Goal: Transaction & Acquisition: Purchase product/service

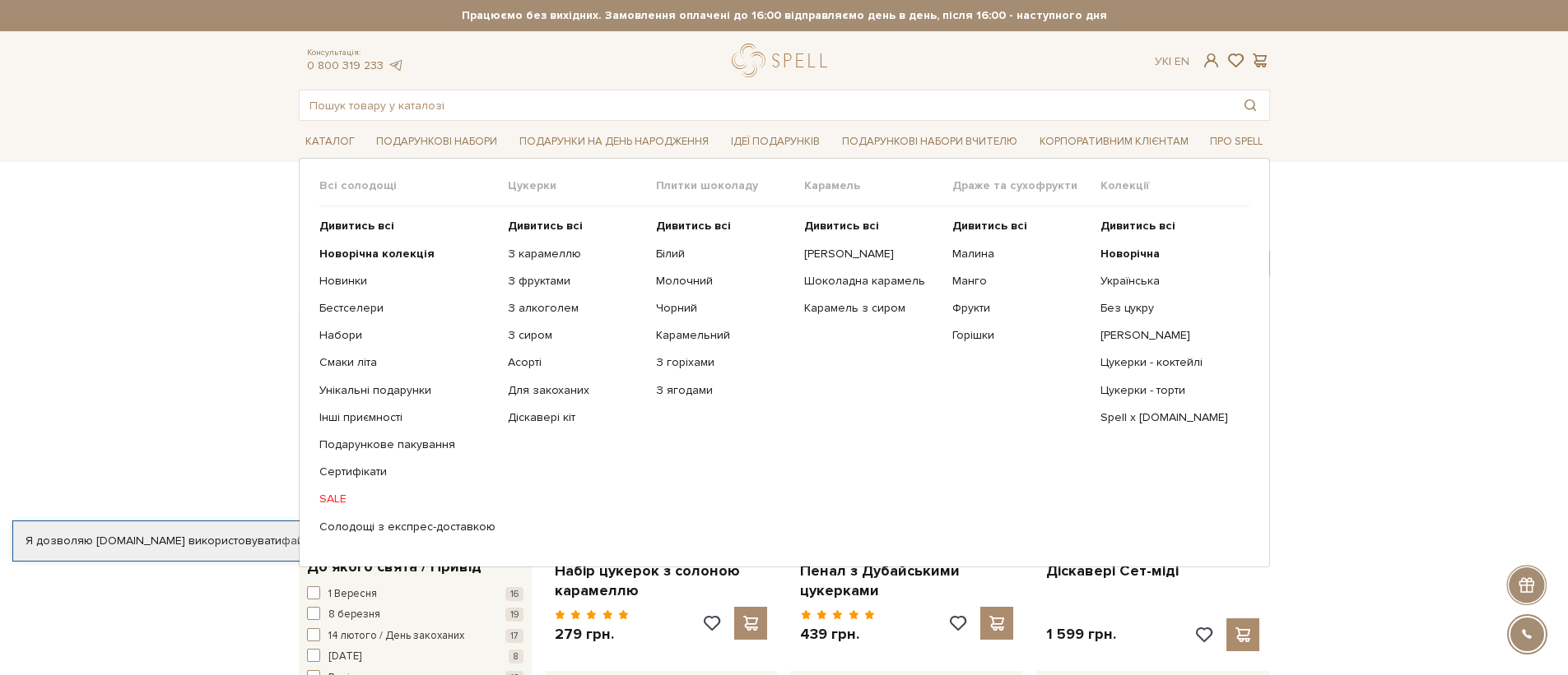
click at [347, 495] on link "SALE" at bounding box center [407, 499] width 176 height 15
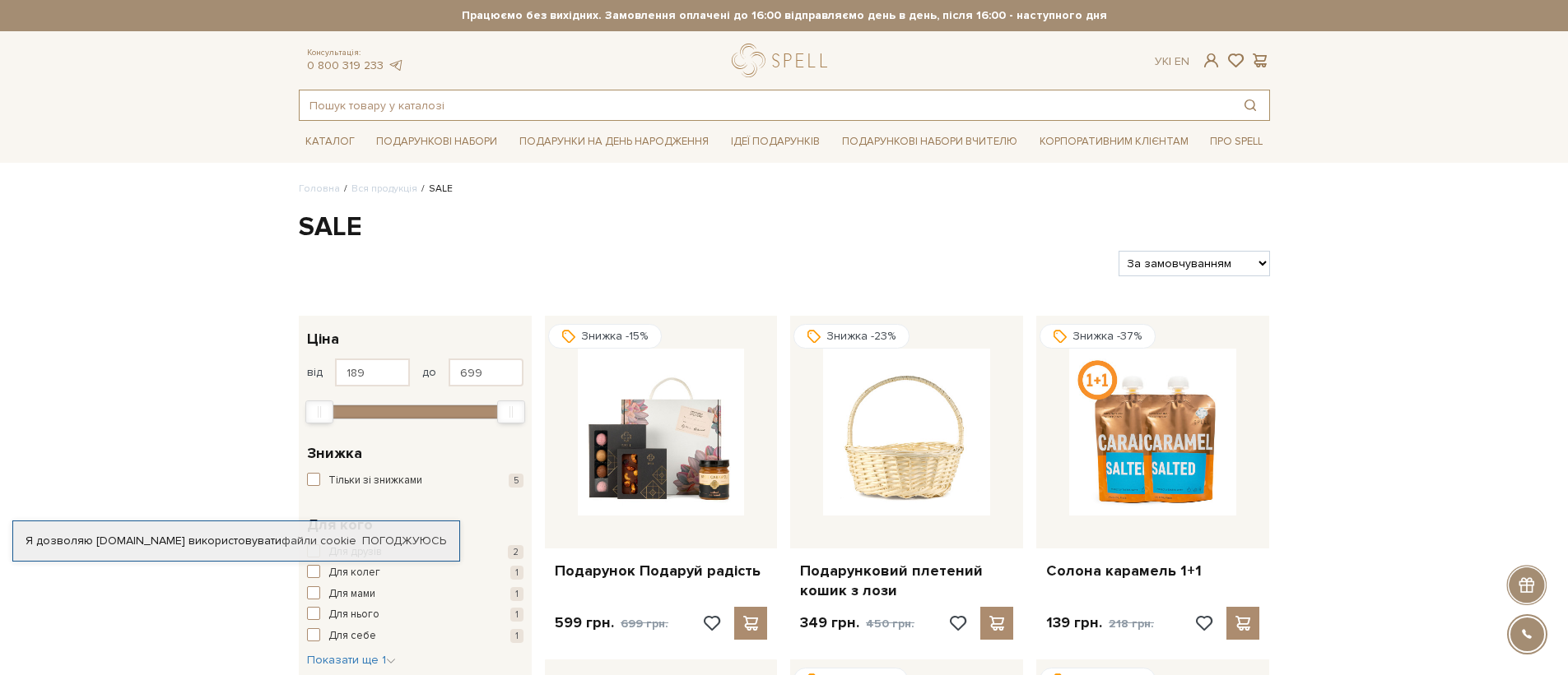
click at [659, 113] on input "text" at bounding box center [765, 105] width 932 height 29
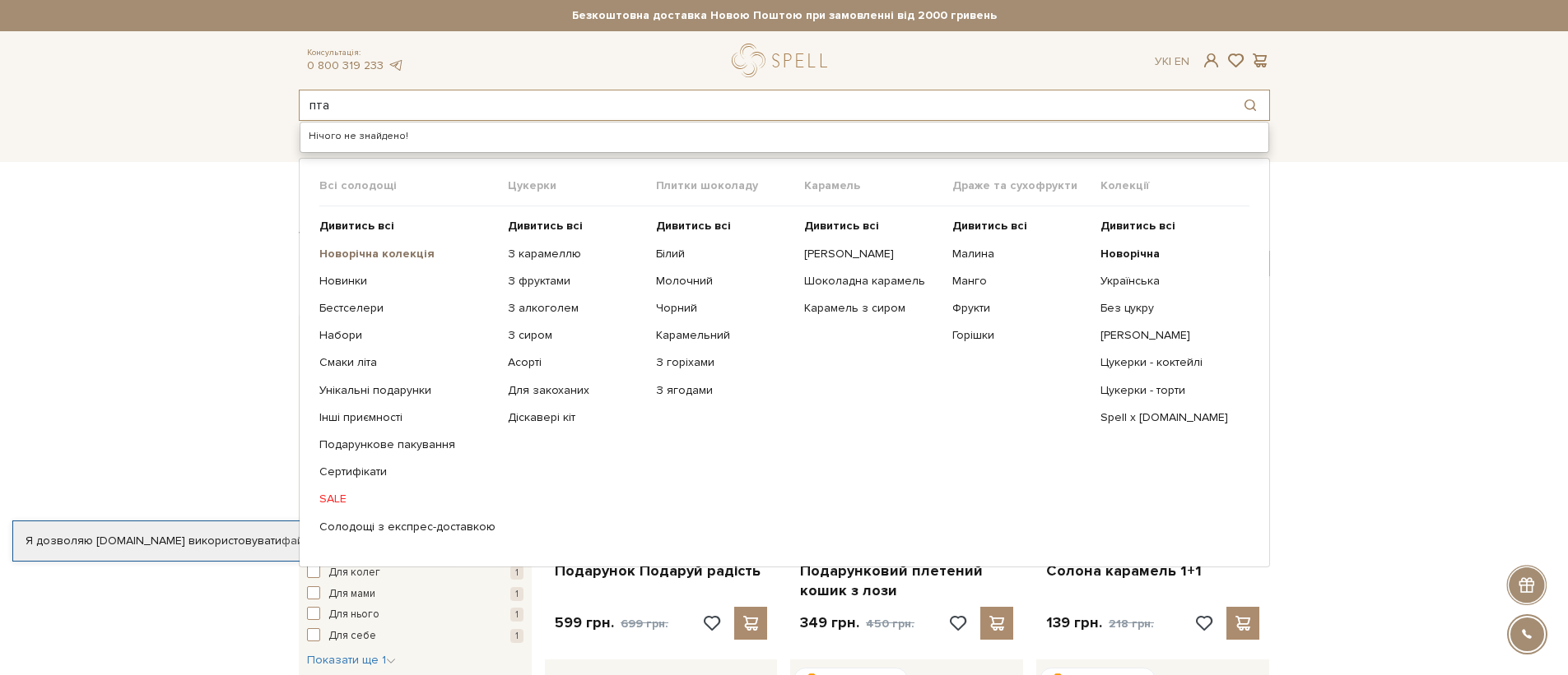
type input "пта"
click at [363, 258] on b "Новорічна колекція" at bounding box center [377, 253] width 115 height 14
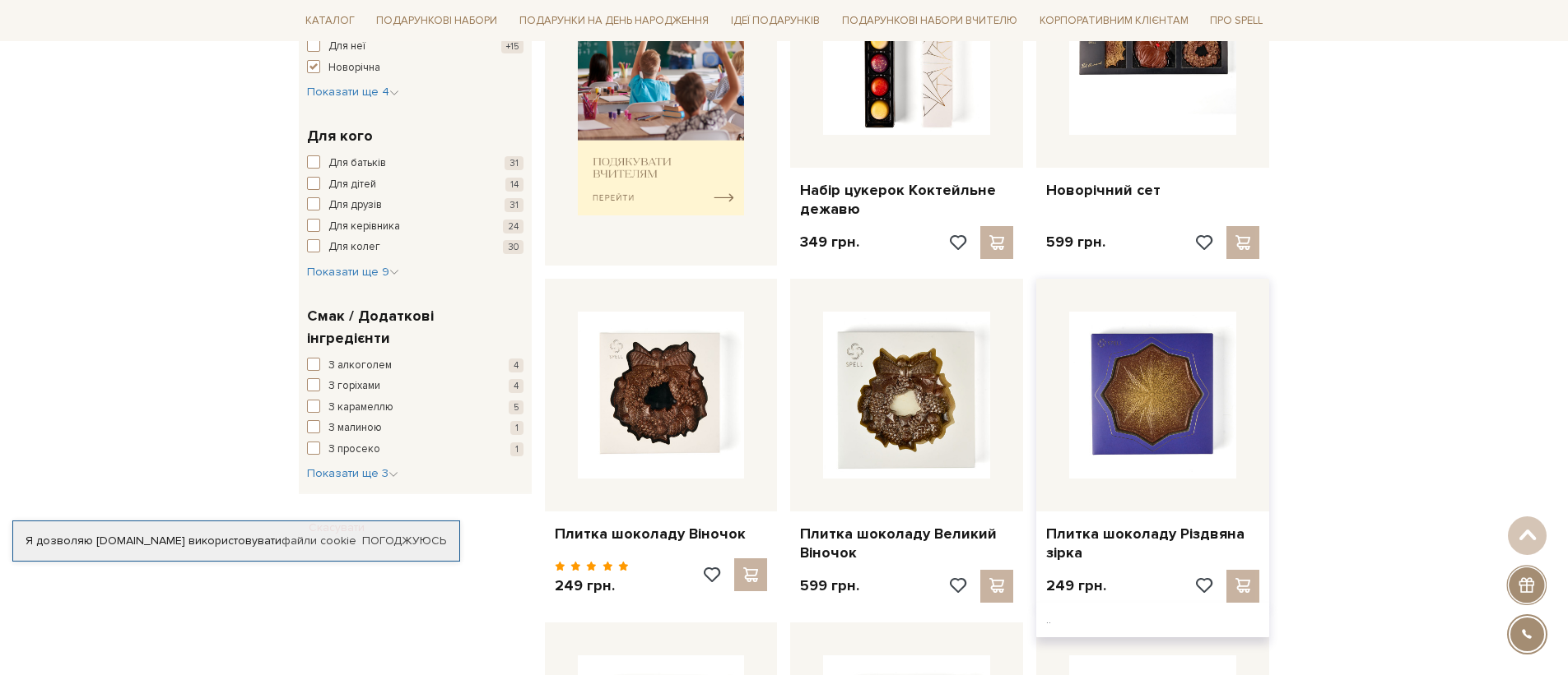
scroll to position [714, 0]
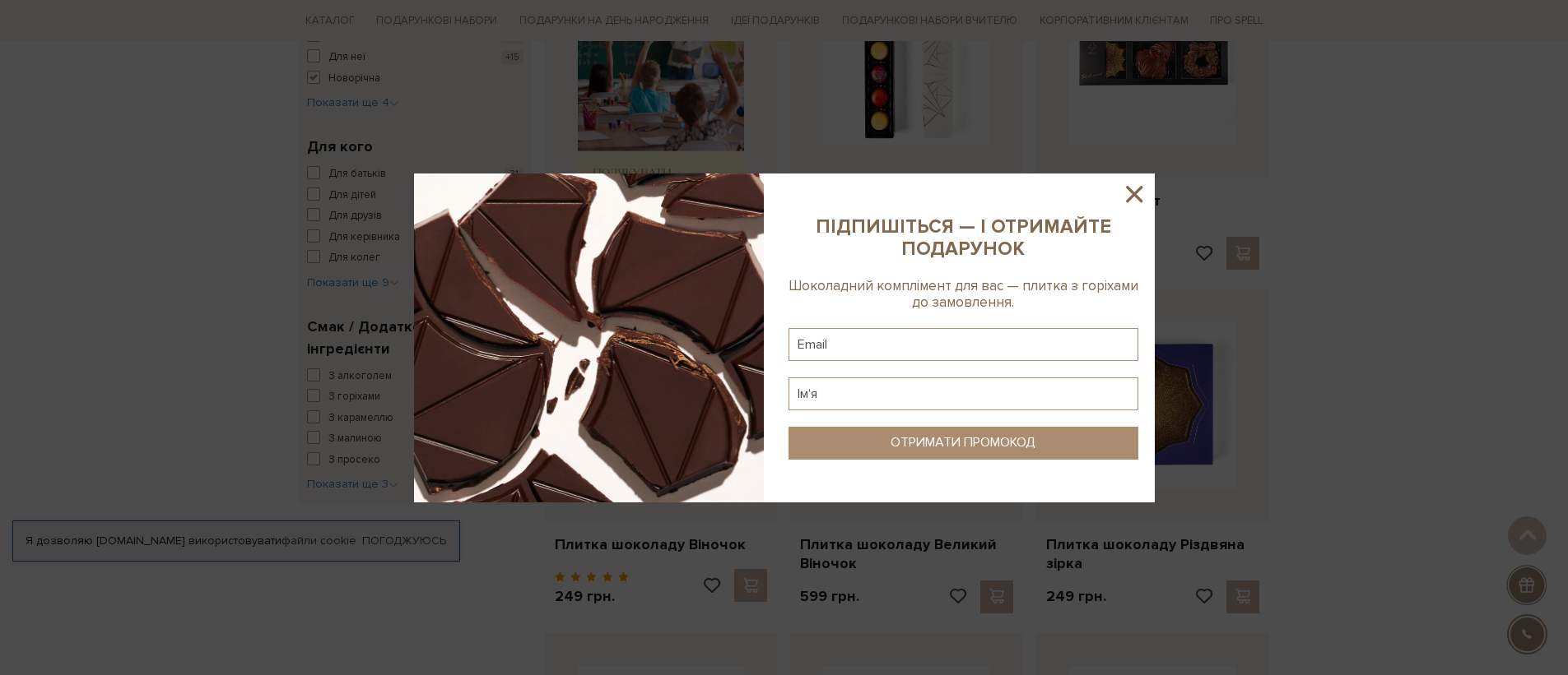
click at [1141, 208] on sys-column-static at bounding box center [963, 338] width 383 height 329
click at [1135, 202] on icon at bounding box center [1133, 194] width 28 height 28
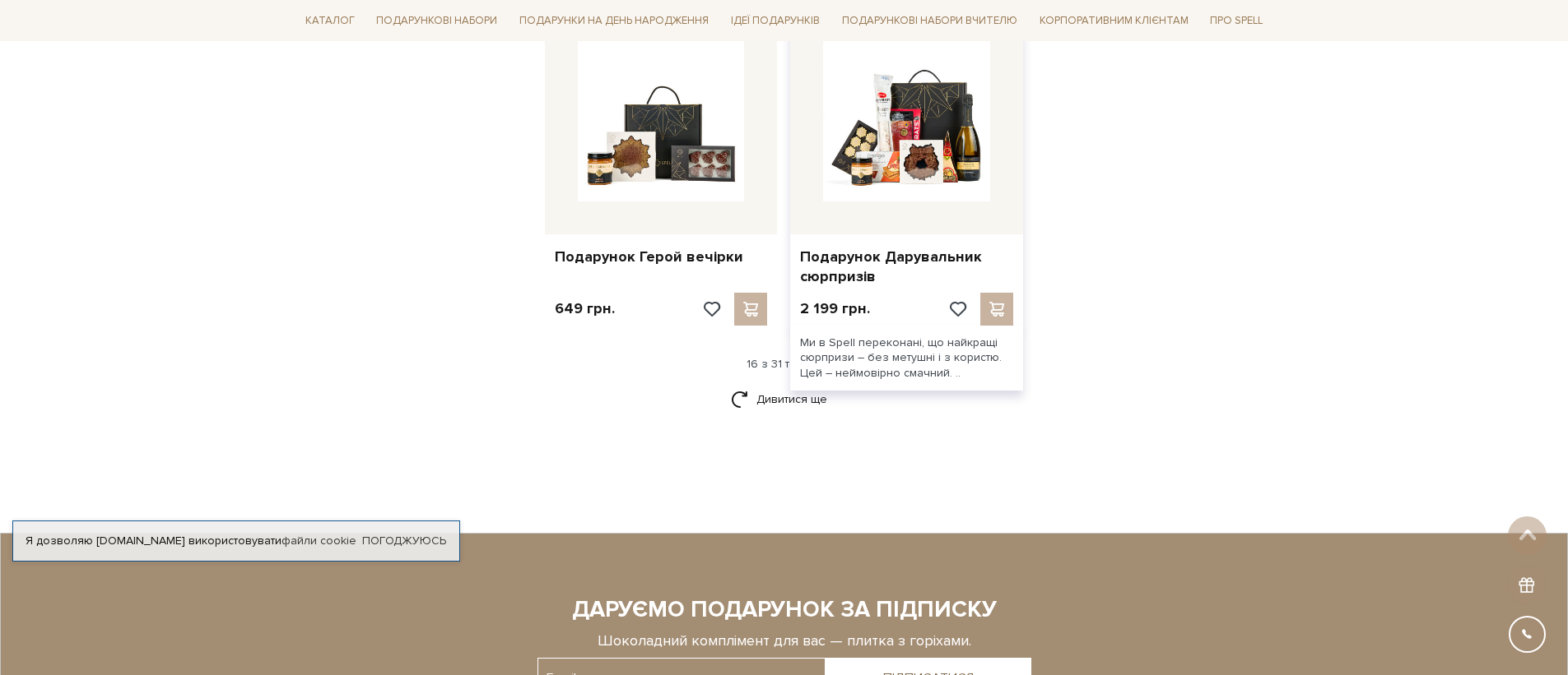
scroll to position [2014, 0]
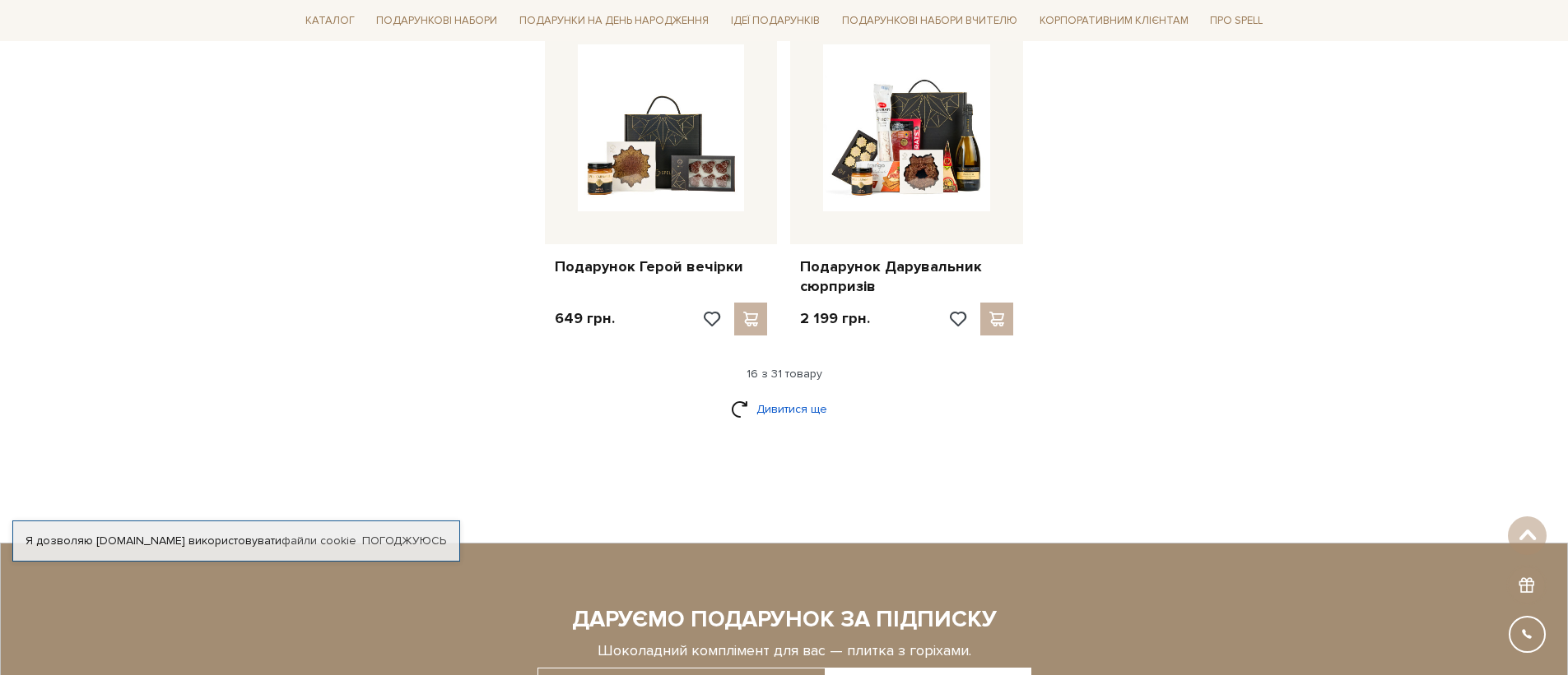
click at [768, 423] on link "Дивитися ще" at bounding box center [784, 409] width 107 height 29
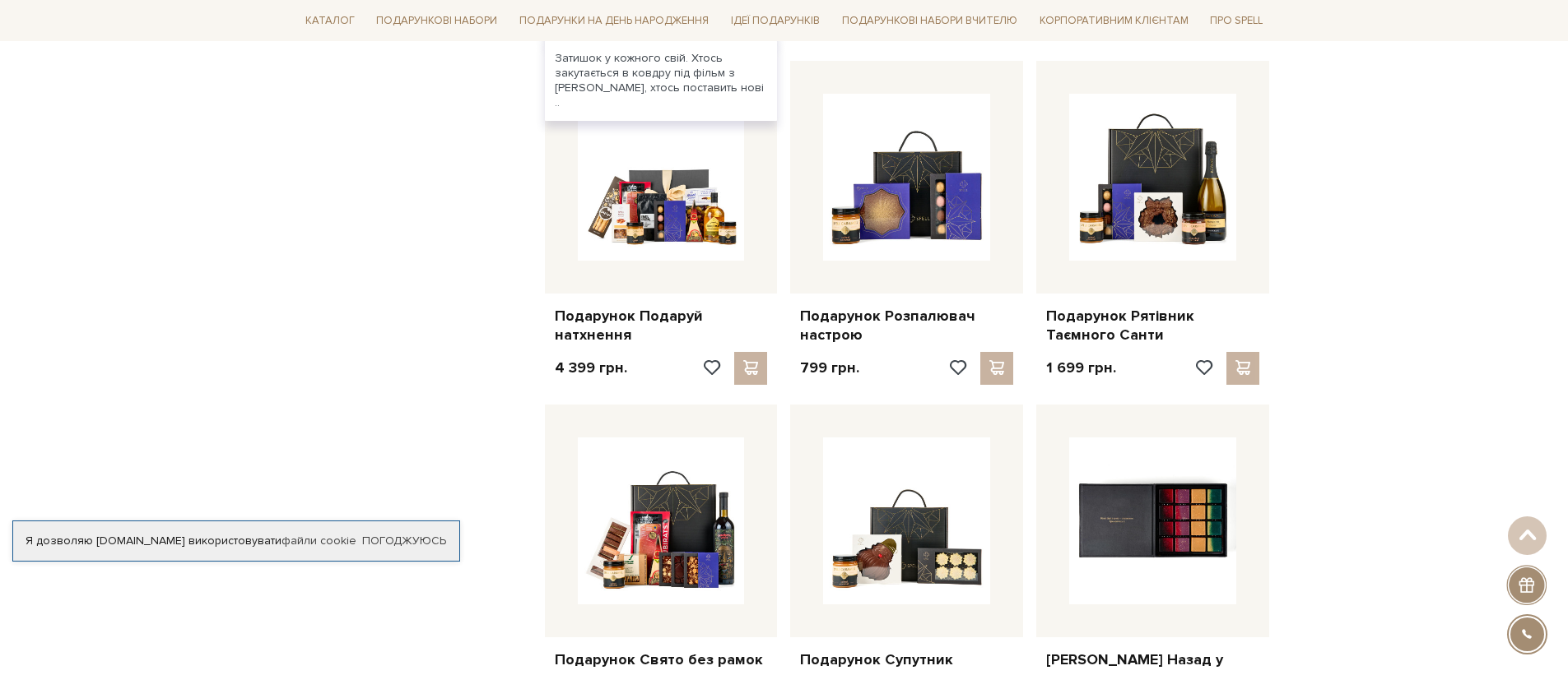
scroll to position [3365, 0]
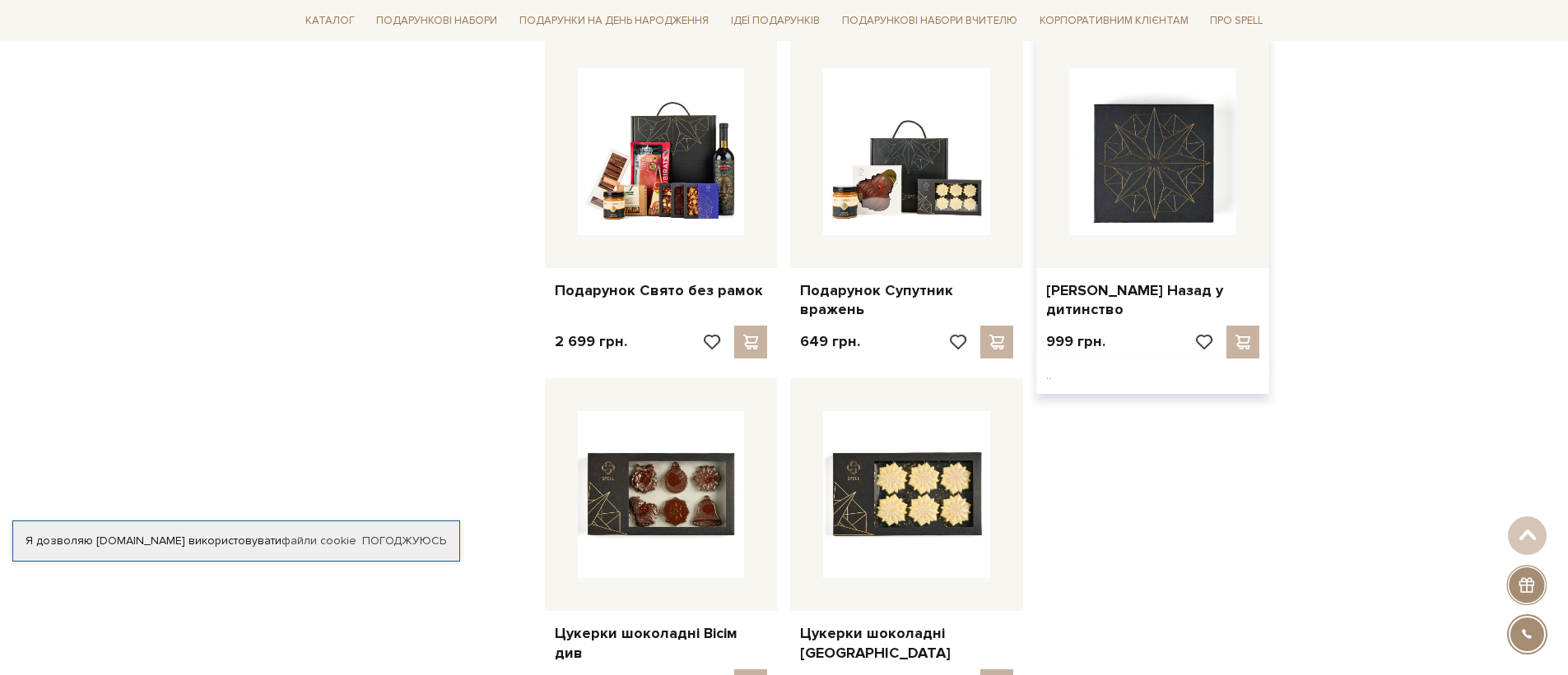
click at [1155, 190] on img at bounding box center [1152, 151] width 167 height 167
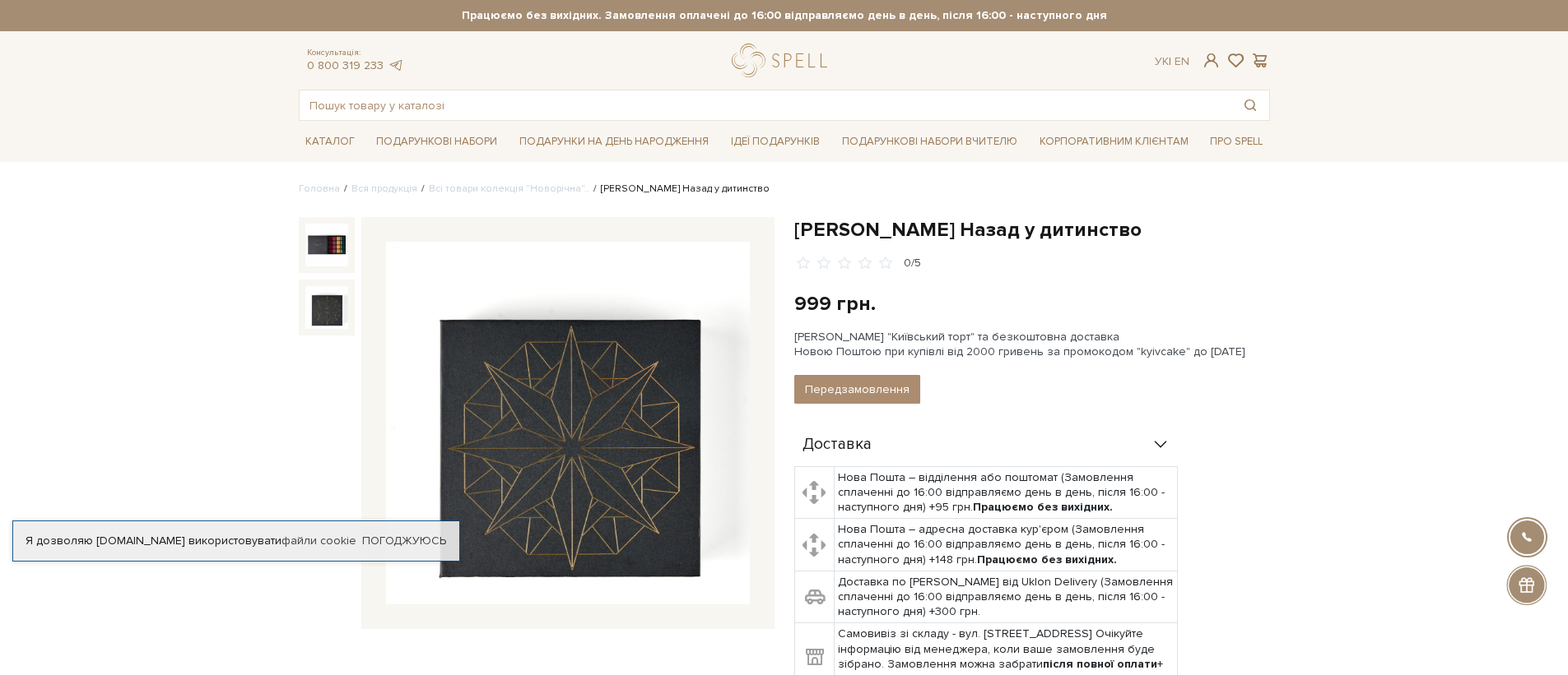
click at [331, 293] on img at bounding box center [326, 308] width 43 height 43
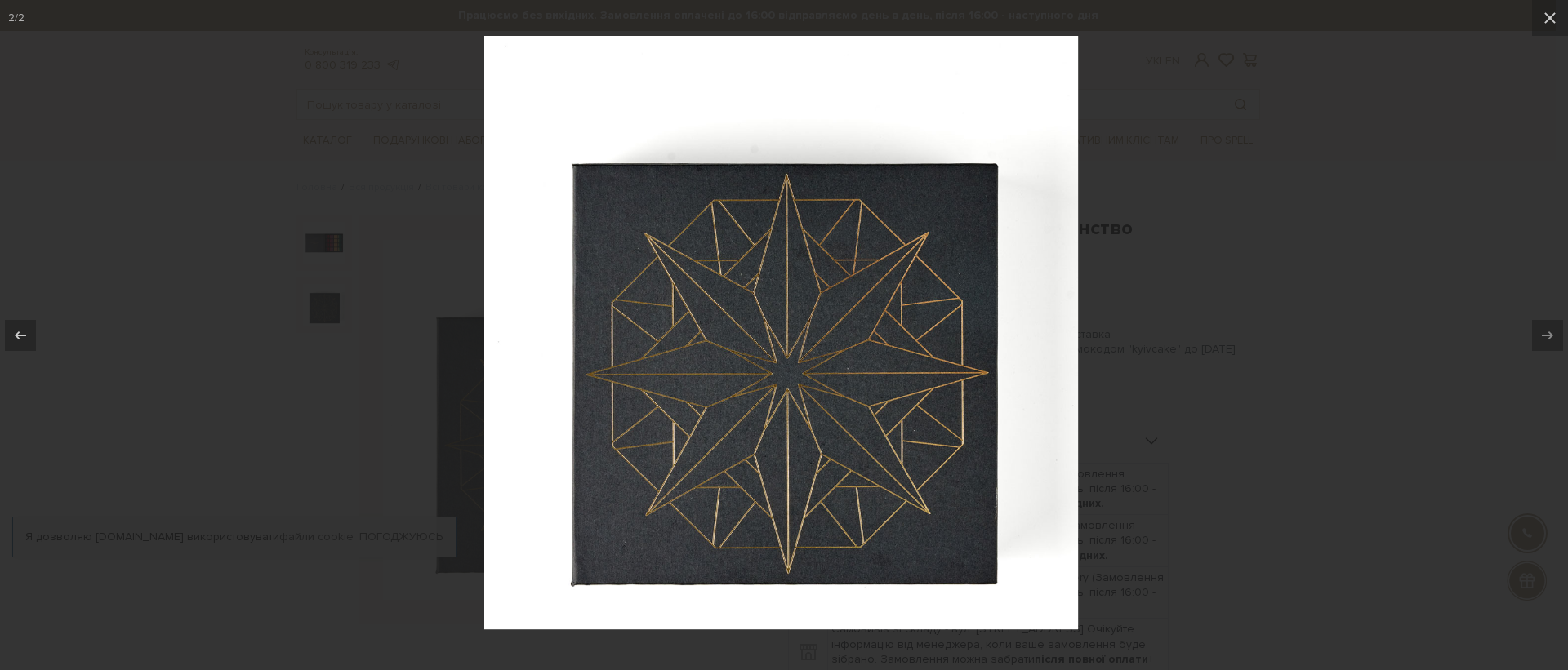
click at [281, 207] on div at bounding box center [784, 335] width 1568 height 670
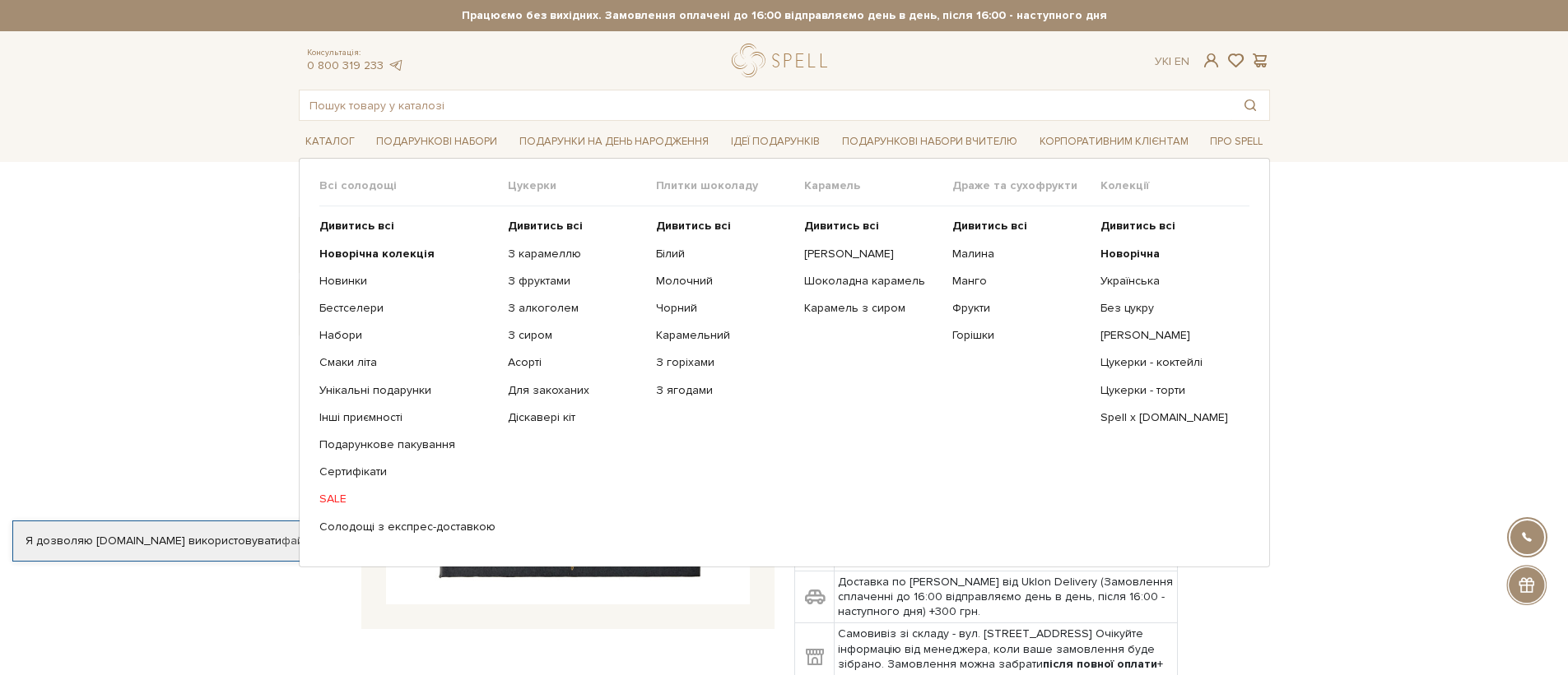
click at [329, 156] on li "Каталог Всі солодощі Дивитись всі Новинки" at bounding box center [330, 142] width 62 height 39
click at [331, 148] on link "Каталог" at bounding box center [330, 142] width 62 height 25
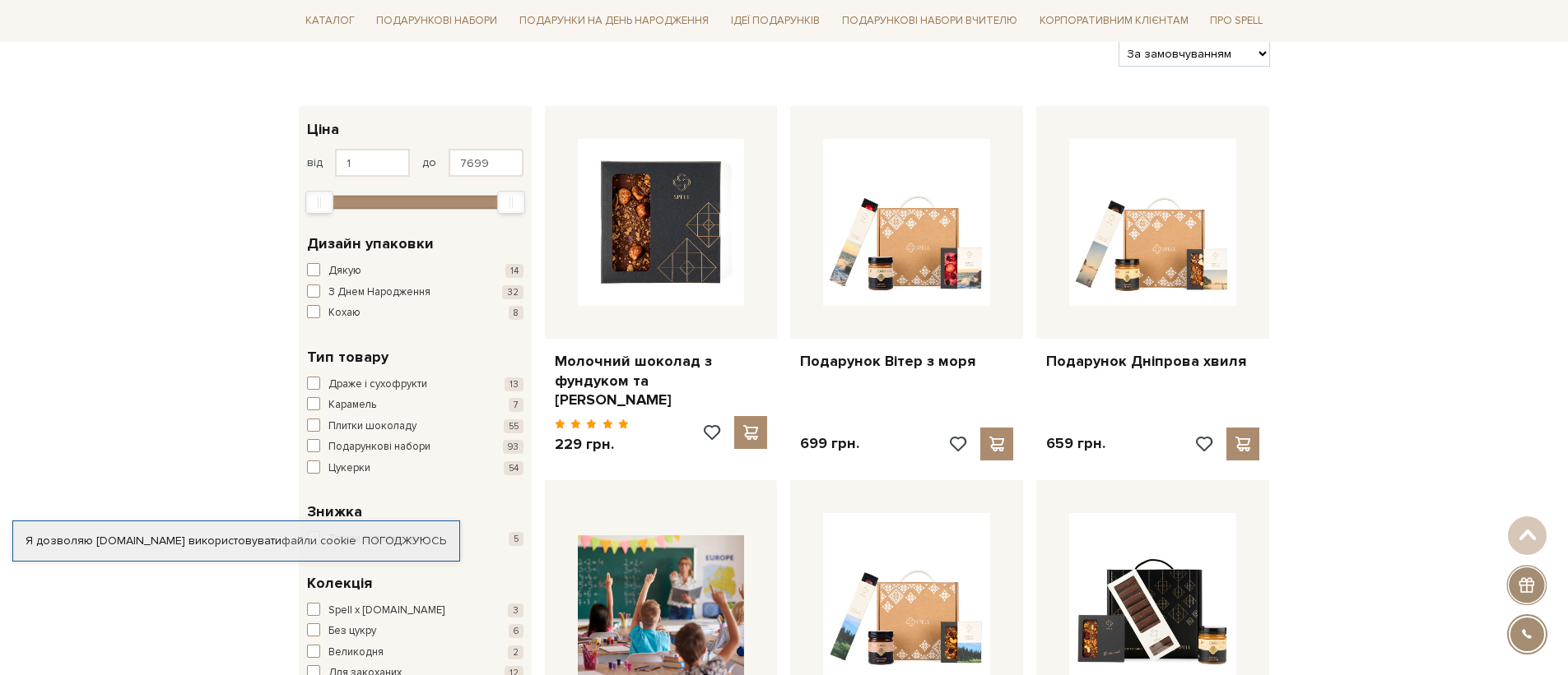
scroll to position [8, 0]
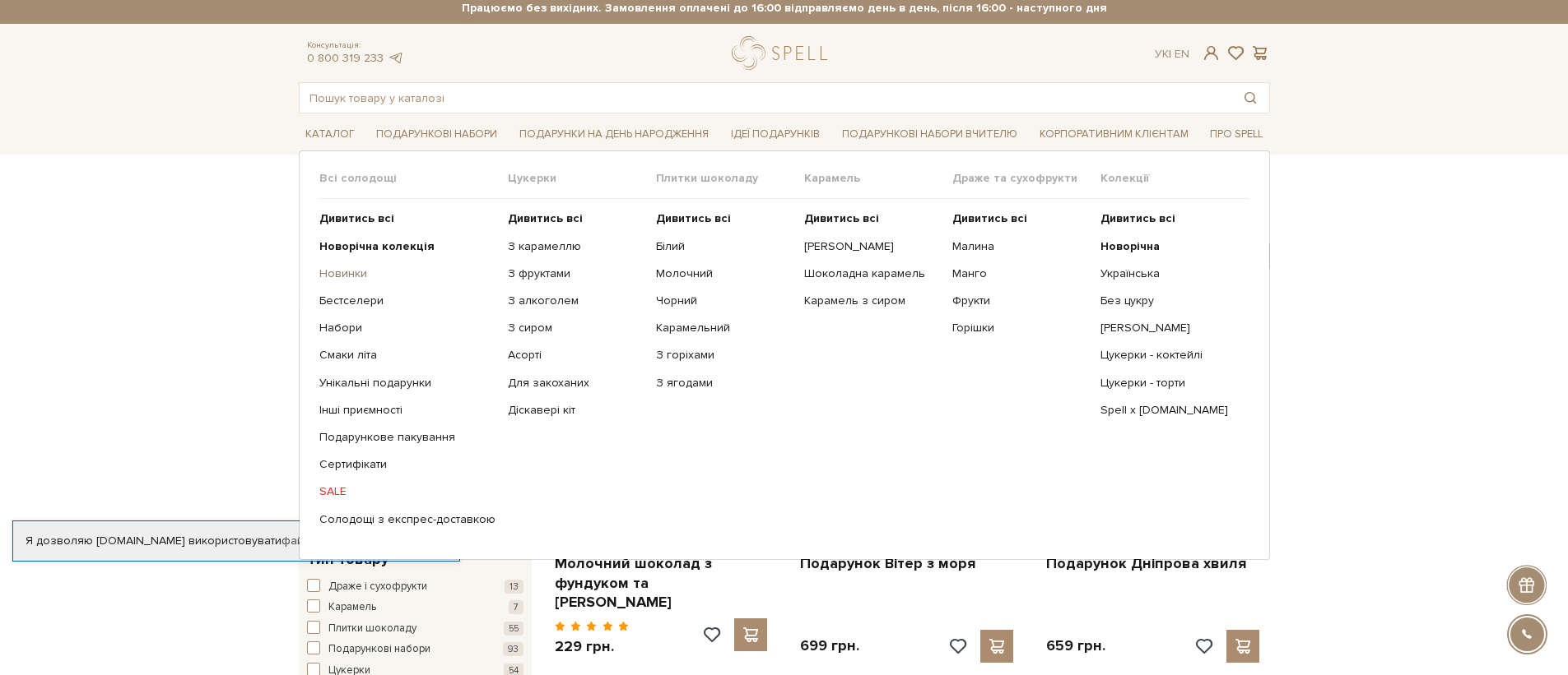
click at [330, 267] on link "Новинки" at bounding box center [407, 274] width 176 height 15
